Goal: Information Seeking & Learning: Check status

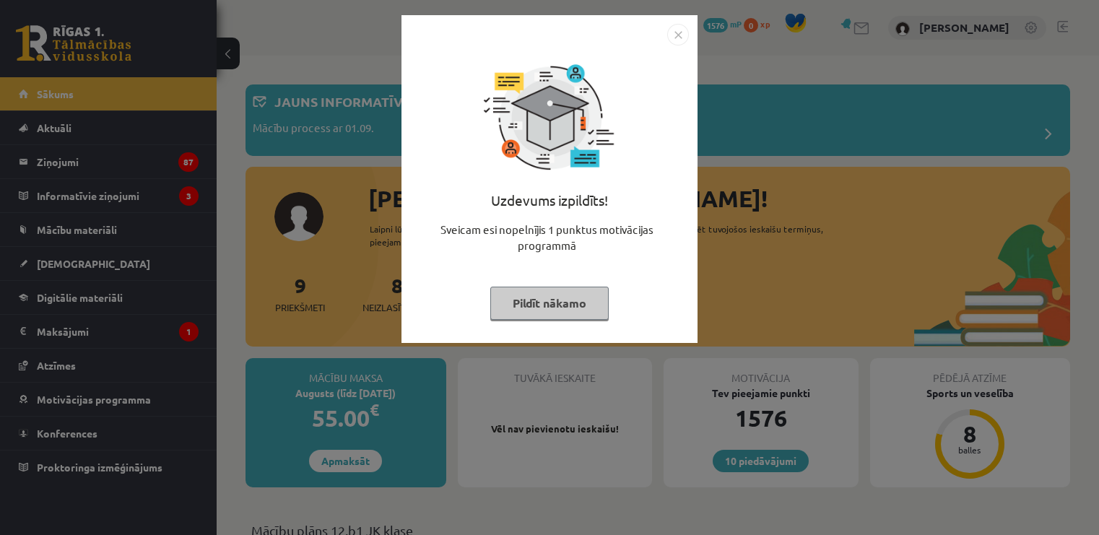
click at [545, 303] on button "Pildīt nākamo" at bounding box center [549, 303] width 118 height 33
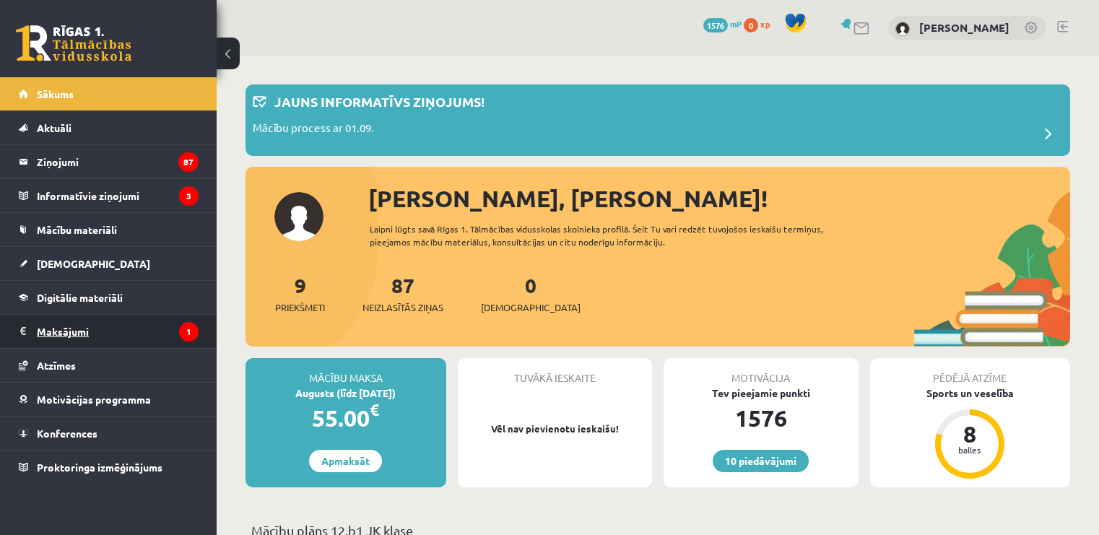
click at [155, 336] on legend "Maksājumi 1" at bounding box center [118, 331] width 162 height 33
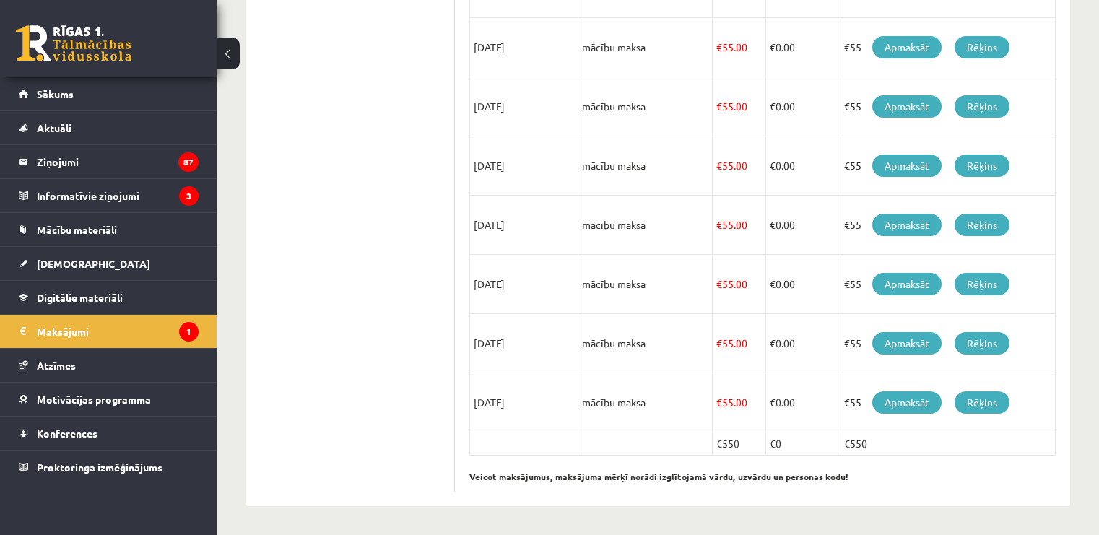
scroll to position [525, 0]
click at [122, 164] on legend "Ziņojumi 87" at bounding box center [118, 161] width 162 height 33
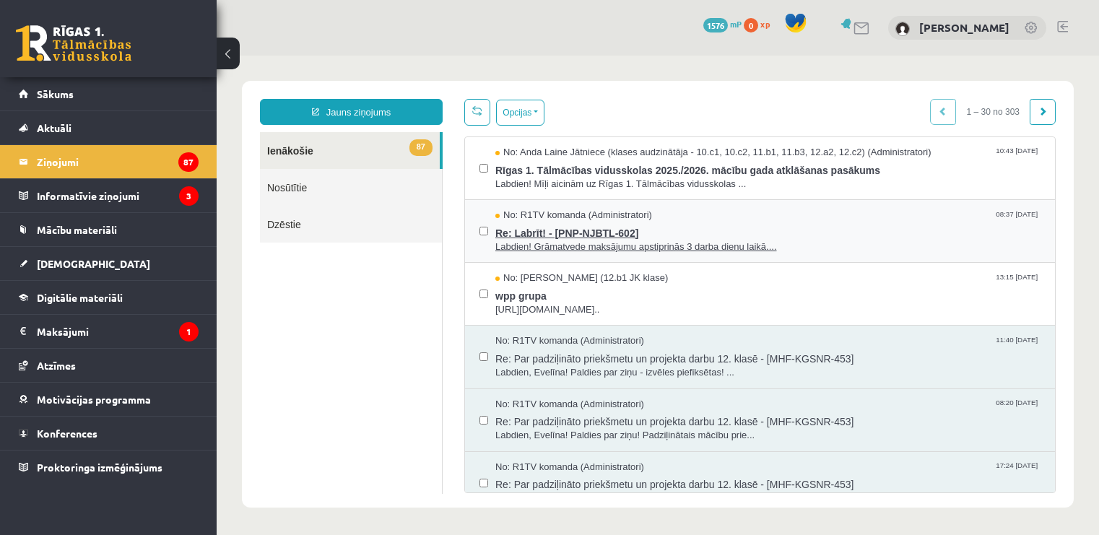
click at [531, 249] on span "Labdien! Grāmatvede maksājumu apstiprinās 3 darba dienu laikā...." at bounding box center [767, 247] width 545 height 14
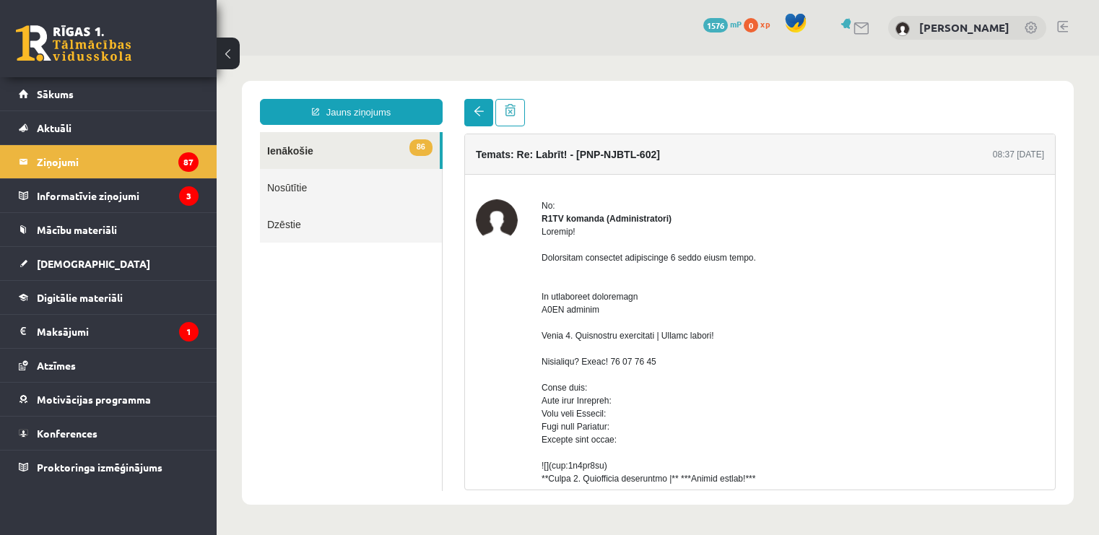
click at [478, 113] on span at bounding box center [479, 111] width 10 height 10
click at [388, 150] on link "86 Ienākošie" at bounding box center [350, 150] width 180 height 37
click at [186, 183] on legend "Informatīvie ziņojumi 3" at bounding box center [118, 195] width 162 height 33
